Goal: Information Seeking & Learning: Understand process/instructions

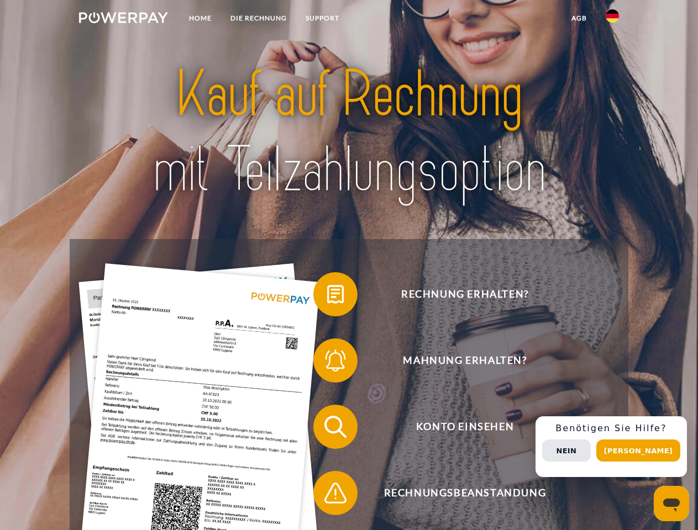
click at [123, 19] on img at bounding box center [123, 17] width 89 height 11
click at [612, 19] on img at bounding box center [612, 15] width 13 height 13
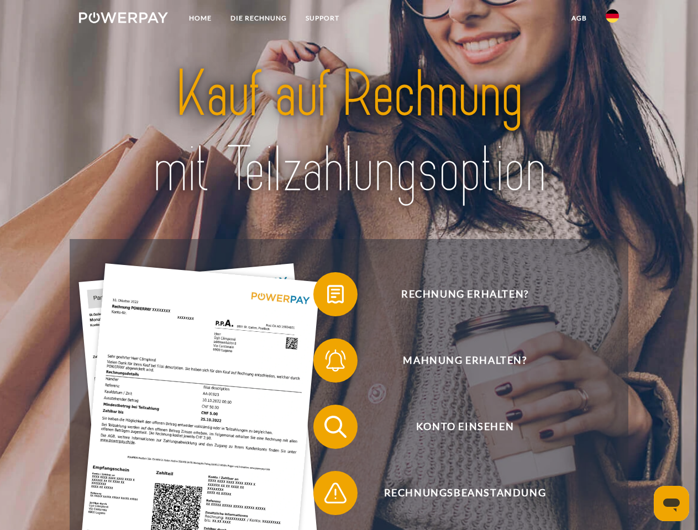
click at [578, 18] on link "agb" at bounding box center [579, 18] width 34 height 20
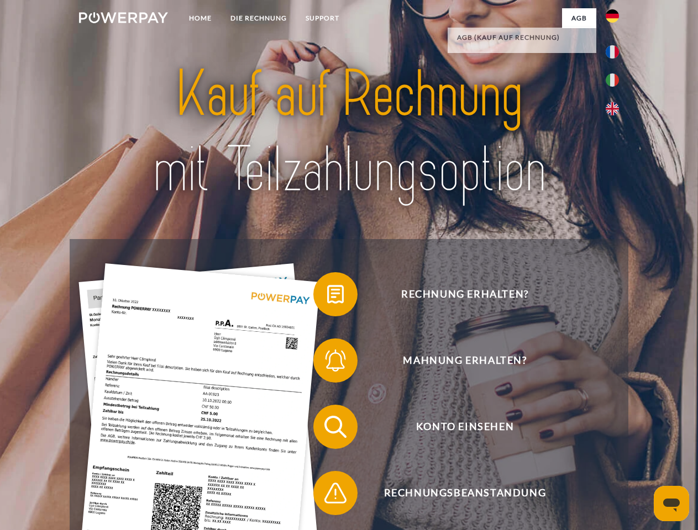
click at [327, 297] on span at bounding box center [318, 294] width 55 height 55
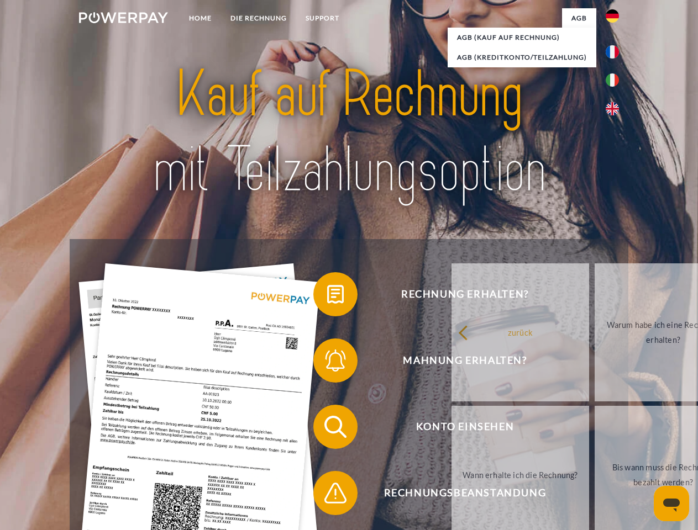
click at [327, 363] on div "Rechnung erhalten? Mahnung erhalten? Konto einsehen" at bounding box center [349, 460] width 558 height 442
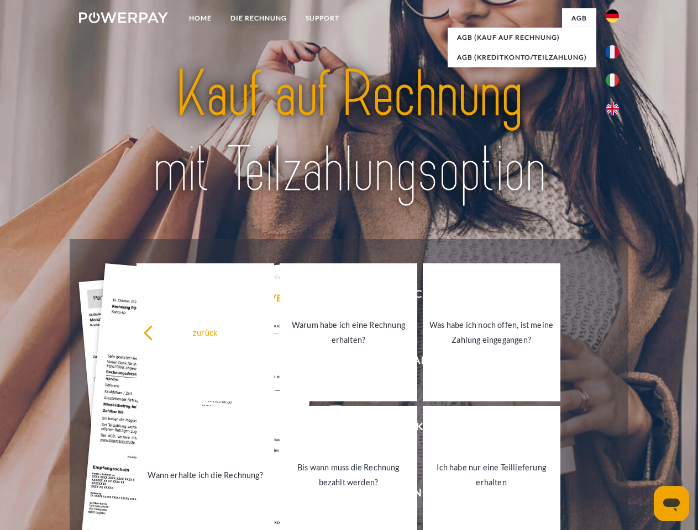
click at [327, 429] on link "Bis wann muss die Rechnung bezahlt werden?" at bounding box center [349, 475] width 138 height 138
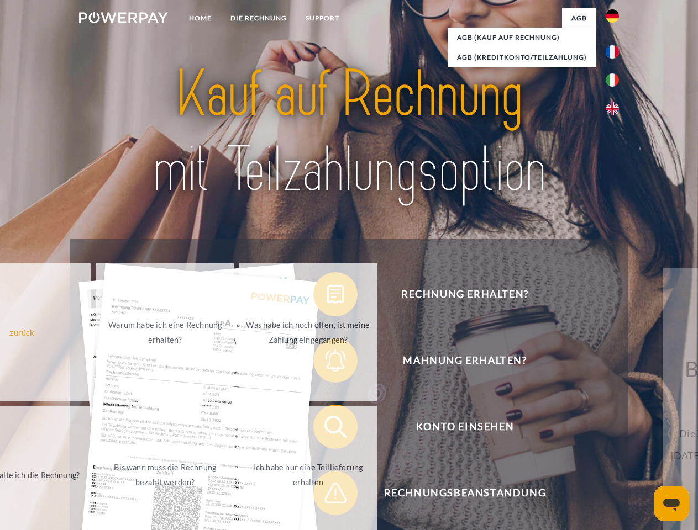
click at [327, 496] on link "Ich habe nur eine Teillieferung erhalten" at bounding box center [308, 475] width 138 height 138
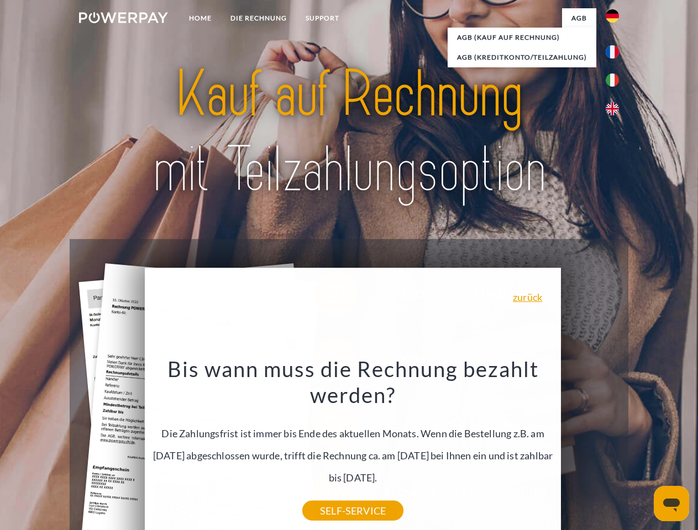
click at [615, 447] on div "Rechnung erhalten? Mahnung erhalten? Konto einsehen" at bounding box center [349, 460] width 558 height 442
click at [588, 449] on span "Konto einsehen" at bounding box center [464, 427] width 271 height 44
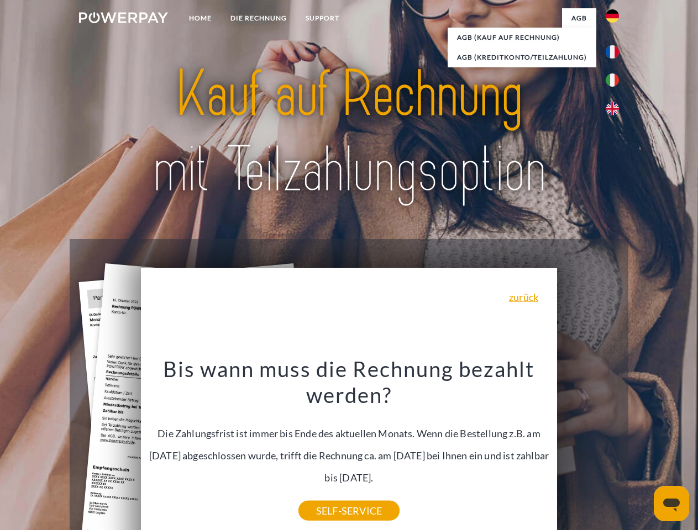
click at [642, 451] on header "Home DIE RECHNUNG SUPPORT" at bounding box center [349, 381] width 698 height 763
